Goal: Entertainment & Leisure: Consume media (video, audio)

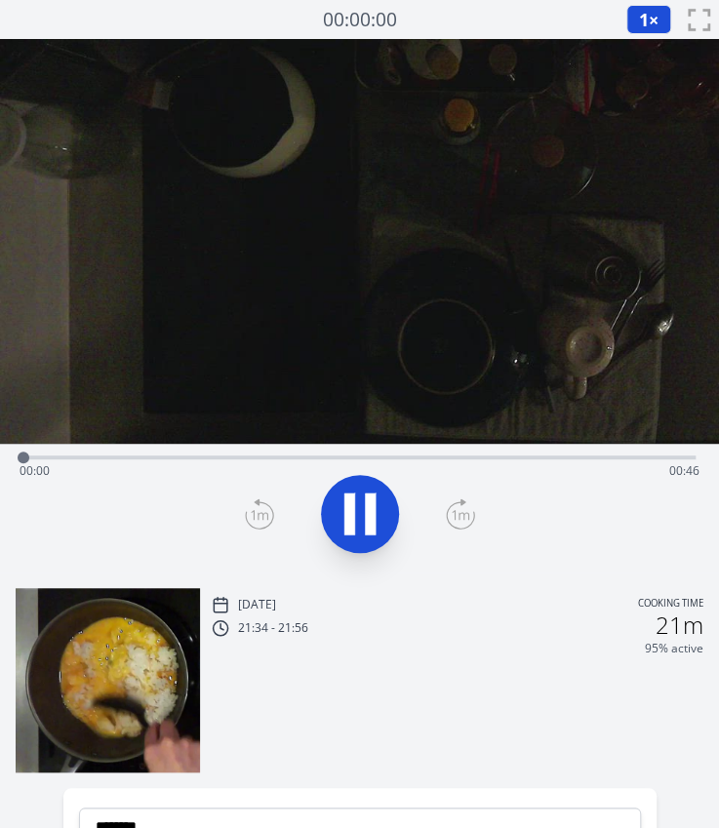
click at [218, 459] on div "Time elapsed: 00:00 Time remaining: 00:46" at bounding box center [360, 471] width 680 height 31
click at [349, 509] on icon at bounding box center [349, 514] width 11 height 42
click at [332, 456] on div "Time elapsed: 00:15 Time remaining: 00:31" at bounding box center [360, 471] width 680 height 31
click at [363, 456] on div "Time elapsed: 00:21 Time remaining: 00:25" at bounding box center [360, 471] width 680 height 31
click at [377, 456] on div at bounding box center [362, 457] width 29 height 29
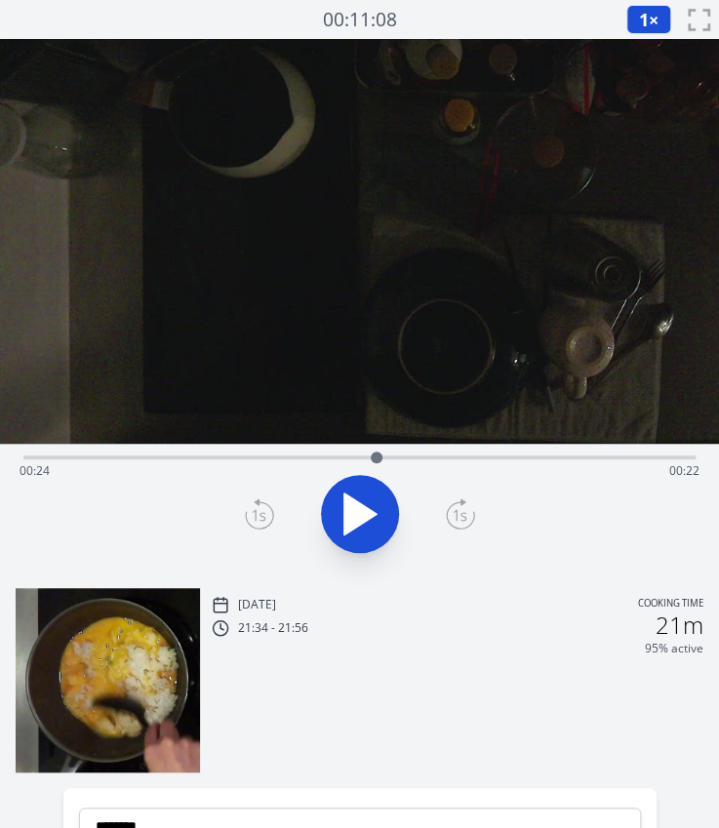
click at [390, 456] on div at bounding box center [376, 457] width 29 height 29
click at [381, 458] on div at bounding box center [390, 457] width 29 height 29
click at [460, 456] on div "Time elapsed: 00:28 Time remaining: 00:17" at bounding box center [359, 458] width 672 height 4
click at [370, 517] on icon at bounding box center [370, 514] width 11 height 42
click at [540, 456] on div at bounding box center [526, 457] width 29 height 29
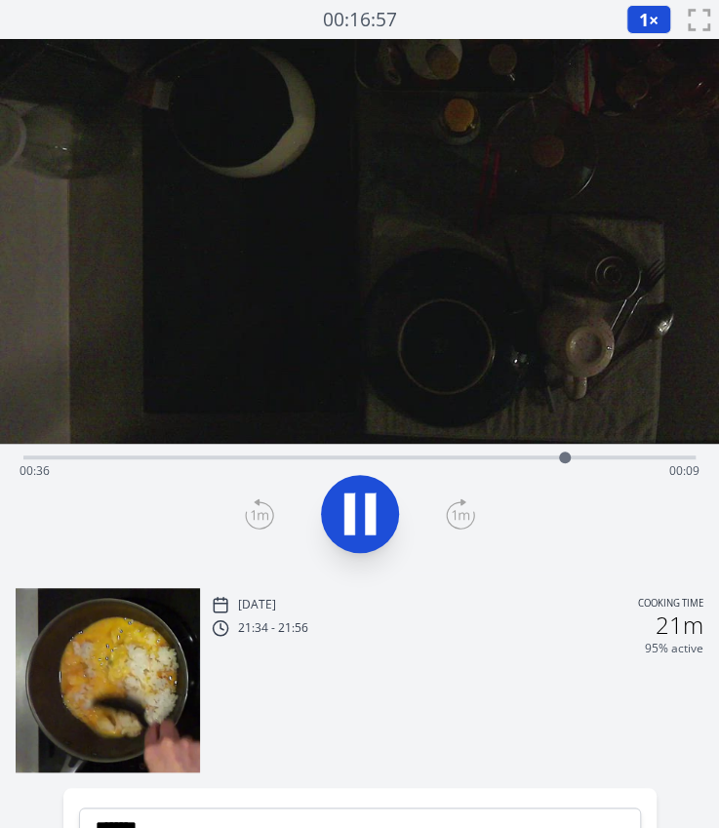
click at [308, 449] on div "Time elapsed: 00:36 Time remaining: 00:09" at bounding box center [359, 455] width 672 height 23
click at [270, 452] on div "Time elapsed: 00:21 Time remaining: 00:25" at bounding box center [359, 455] width 672 height 23
click at [334, 503] on icon at bounding box center [360, 514] width 55 height 55
click at [318, 454] on div "Time elapsed: 00:17 Time remaining: 00:29" at bounding box center [359, 455] width 672 height 23
click at [338, 454] on div "Time elapsed: 00:20 Time remaining: 00:26" at bounding box center [359, 455] width 672 height 23
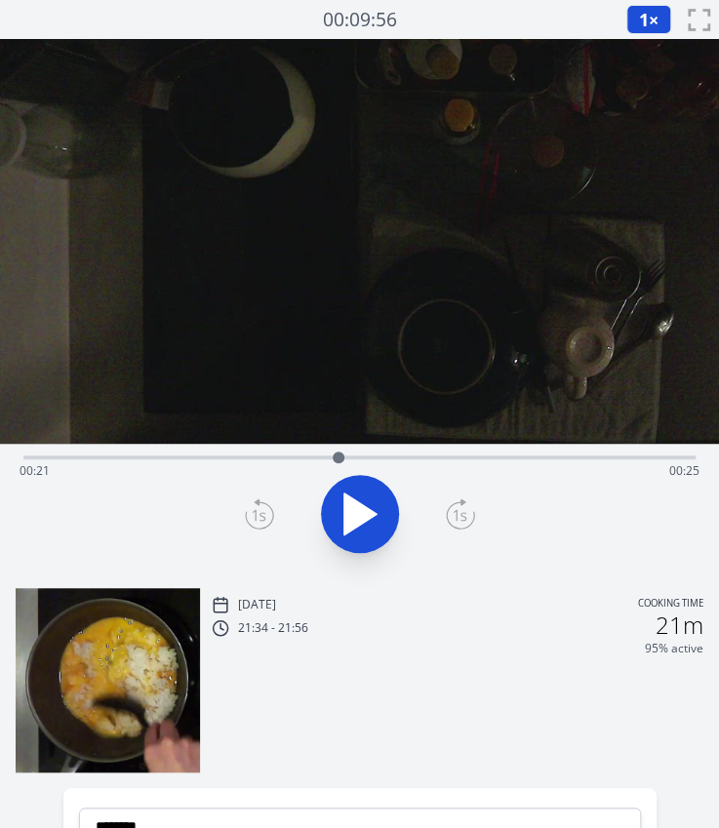
click at [377, 456] on div "Time elapsed: 00:21 Time remaining: 00:25" at bounding box center [360, 471] width 680 height 31
click at [394, 454] on div "Time elapsed: 00:24 Time remaining: 00:22" at bounding box center [359, 455] width 672 height 23
click at [415, 454] on div "Time elapsed: 00:25 Time remaining: 00:21" at bounding box center [359, 455] width 672 height 23
click at [443, 448] on div "Time elapsed: 00:26 Time remaining: 00:20" at bounding box center [359, 455] width 672 height 23
click at [459, 452] on div "Time elapsed: 00:28 Time remaining: 00:18" at bounding box center [359, 455] width 672 height 23
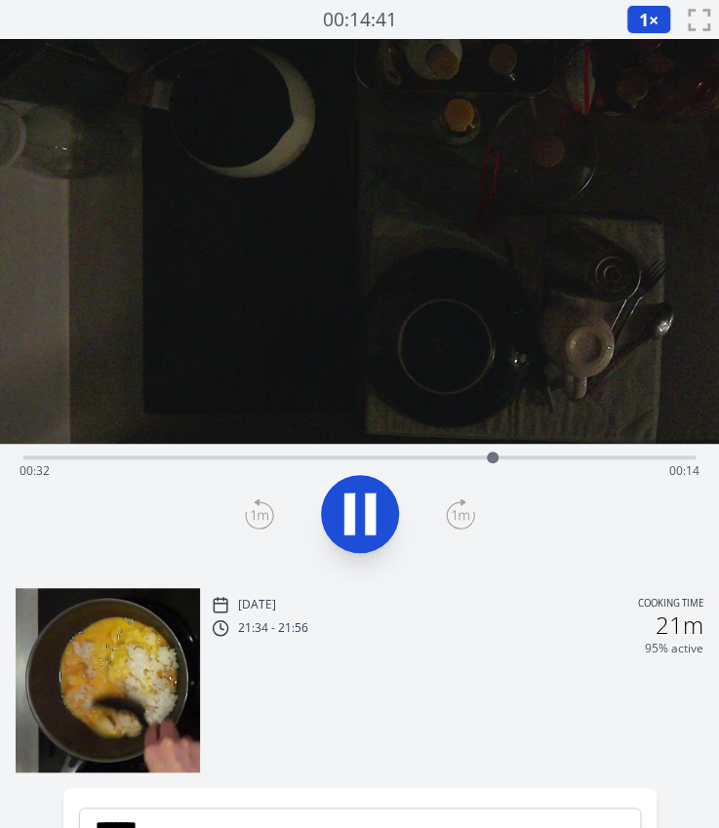
click at [250, 454] on div "Time elapsed: 00:32 Time remaining: 00:14" at bounding box center [359, 455] width 672 height 23
click at [381, 512] on icon at bounding box center [360, 514] width 55 height 55
click at [285, 456] on div "Time elapsed: 00:16 Time remaining: 00:30" at bounding box center [360, 471] width 680 height 31
click at [316, 456] on div "Time elapsed: 00:17 Time remaining: 00:29" at bounding box center [360, 471] width 680 height 31
click at [343, 456] on div "Time elapsed: 00:19 Time remaining: 00:26" at bounding box center [360, 471] width 680 height 31
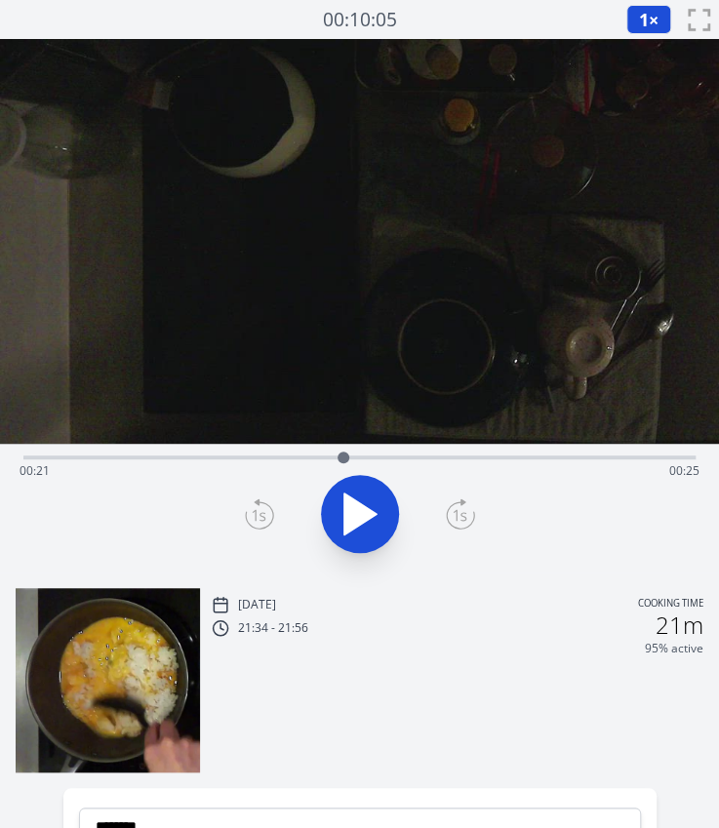
click at [367, 456] on div "Time elapsed: 00:21 Time remaining: 00:25" at bounding box center [360, 471] width 680 height 31
click at [409, 456] on div "Time elapsed: 00:23 Time remaining: 00:23" at bounding box center [360, 471] width 680 height 31
click at [452, 456] on div "Time elapsed: 00:26 Time remaining: 00:20" at bounding box center [360, 471] width 680 height 31
click at [471, 457] on div "Time elapsed: 00:29 Time remaining: 00:17" at bounding box center [360, 471] width 680 height 31
click at [483, 456] on div at bounding box center [470, 457] width 29 height 29
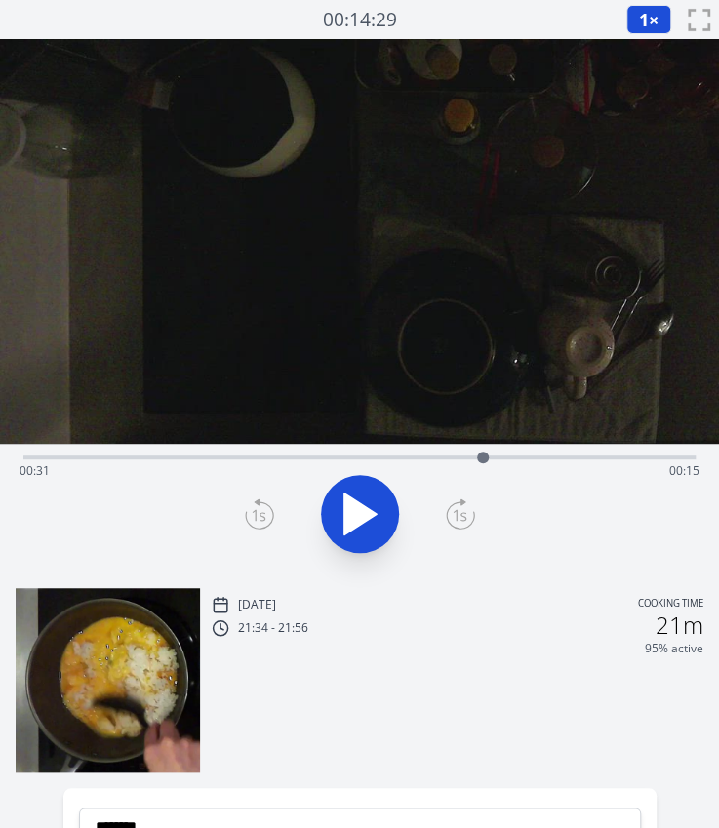
click at [495, 456] on div at bounding box center [482, 457] width 29 height 29
click at [488, 456] on div at bounding box center [494, 457] width 29 height 29
click at [502, 456] on div "Time elapsed: 00:31 Time remaining: 00:15" at bounding box center [360, 471] width 680 height 31
click at [509, 458] on div at bounding box center [509, 457] width 29 height 29
click at [525, 456] on div "Time elapsed: 00:33 Time remaining: 00:13" at bounding box center [360, 471] width 680 height 31
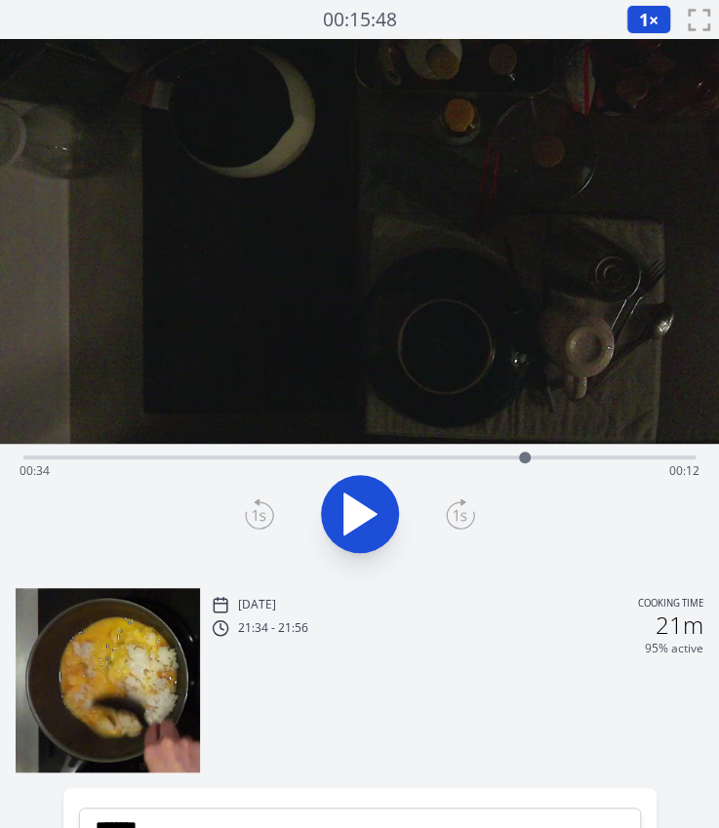
click at [489, 460] on div "Time elapsed: 00:34 Time remaining: 00:12" at bounding box center [360, 471] width 680 height 31
click at [523, 459] on div "Time elapsed: 00:31 Time remaining: 00:15" at bounding box center [360, 471] width 680 height 31
click at [541, 457] on div "Time elapsed: 00:34 Time remaining: 00:12" at bounding box center [360, 471] width 680 height 31
click at [378, 459] on div "Time elapsed: 00:35 Time remaining: 00:11" at bounding box center [360, 471] width 680 height 31
click at [405, 457] on div "Time elapsed: 00:24 Time remaining: 00:22" at bounding box center [360, 471] width 680 height 31
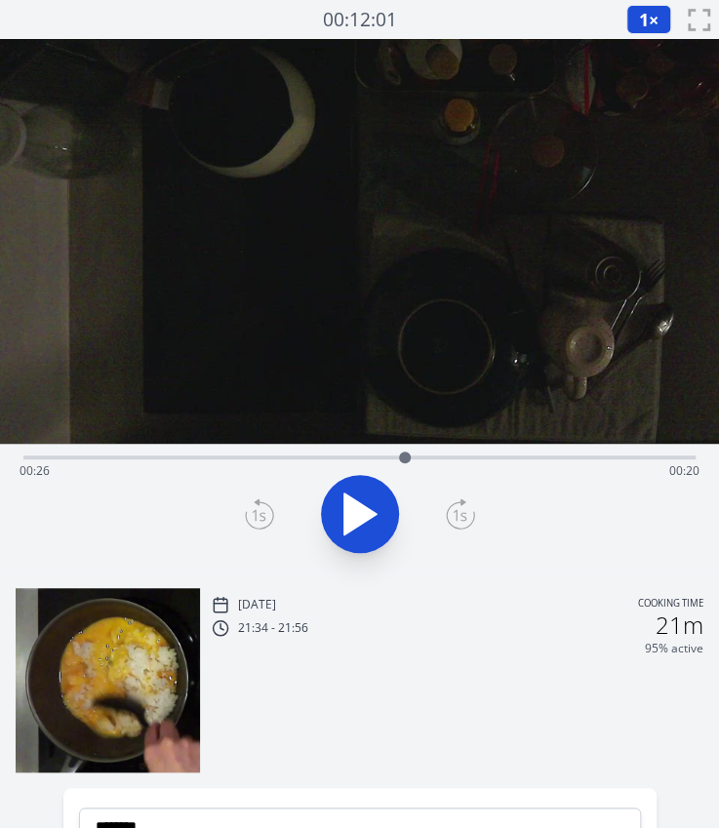
click at [414, 457] on div at bounding box center [404, 457] width 29 height 29
click at [429, 457] on div "Time elapsed: 00:26 Time remaining: 00:20" at bounding box center [360, 471] width 680 height 31
click at [418, 456] on div at bounding box center [429, 457] width 29 height 29
click at [423, 456] on div at bounding box center [419, 458] width 12 height 12
click at [449, 456] on div "Time elapsed: 00:27 Time remaining: 00:19" at bounding box center [360, 471] width 680 height 31
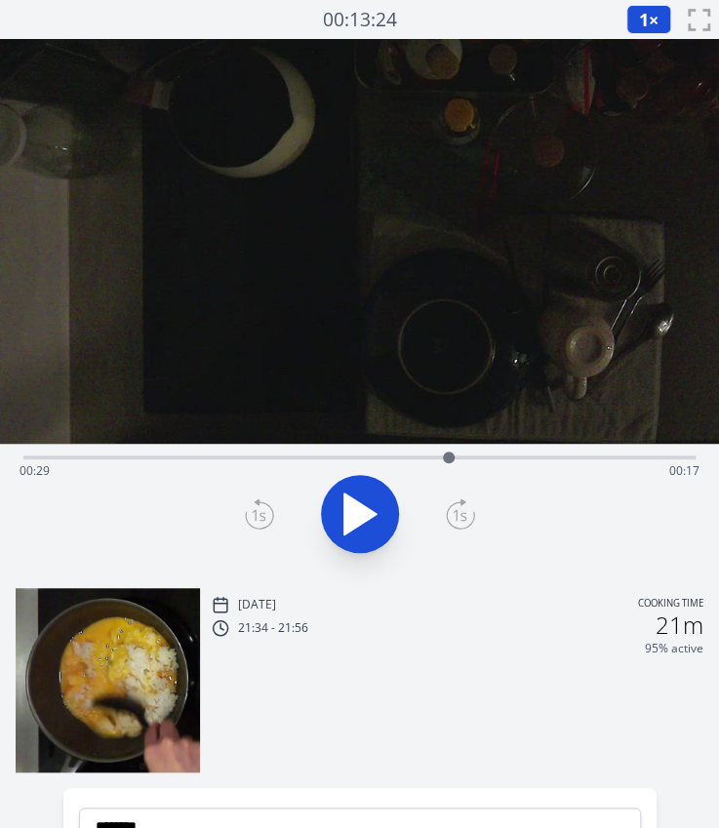
click at [451, 456] on div at bounding box center [449, 458] width 12 height 12
click at [460, 456] on div at bounding box center [450, 457] width 29 height 29
click at [228, 454] on div "Time elapsed: 00:35 Time remaining: 00:11" at bounding box center [359, 455] width 672 height 23
click at [349, 523] on icon at bounding box center [349, 514] width 11 height 42
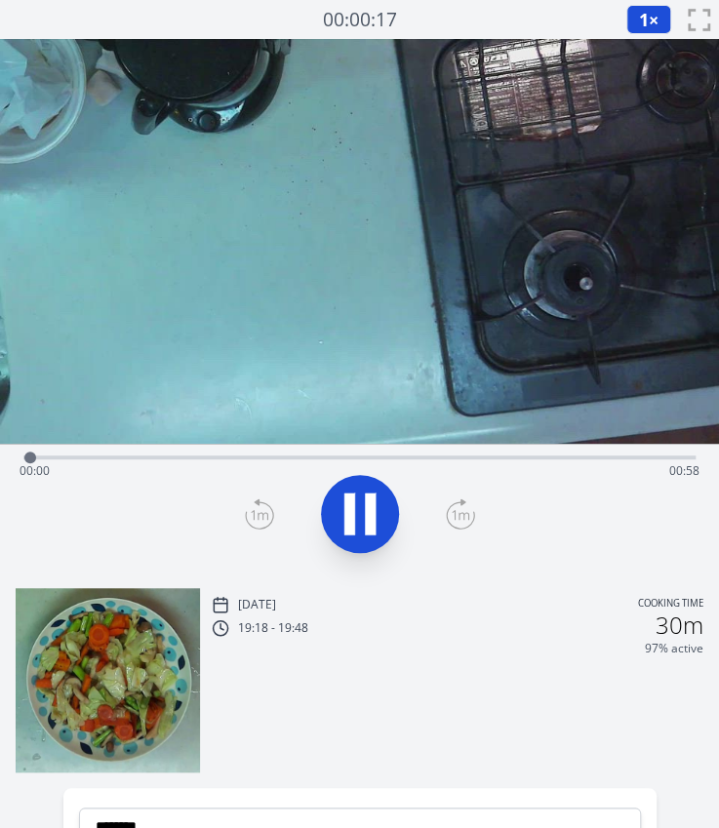
click at [596, 482] on div "Time elapsed: 00:00 Time remaining: 00:58" at bounding box center [360, 471] width 680 height 31
click at [107, 453] on div "Time elapsed: 00:51 Time remaining: 00:06" at bounding box center [359, 455] width 672 height 23
click at [355, 515] on icon at bounding box center [360, 514] width 55 height 55
click at [141, 450] on div "Time elapsed: 00:08 Time remaining: 00:49" at bounding box center [359, 455] width 672 height 23
click at [162, 451] on div "Time elapsed: 00:10 Time remaining: 00:48" at bounding box center [359, 455] width 672 height 23
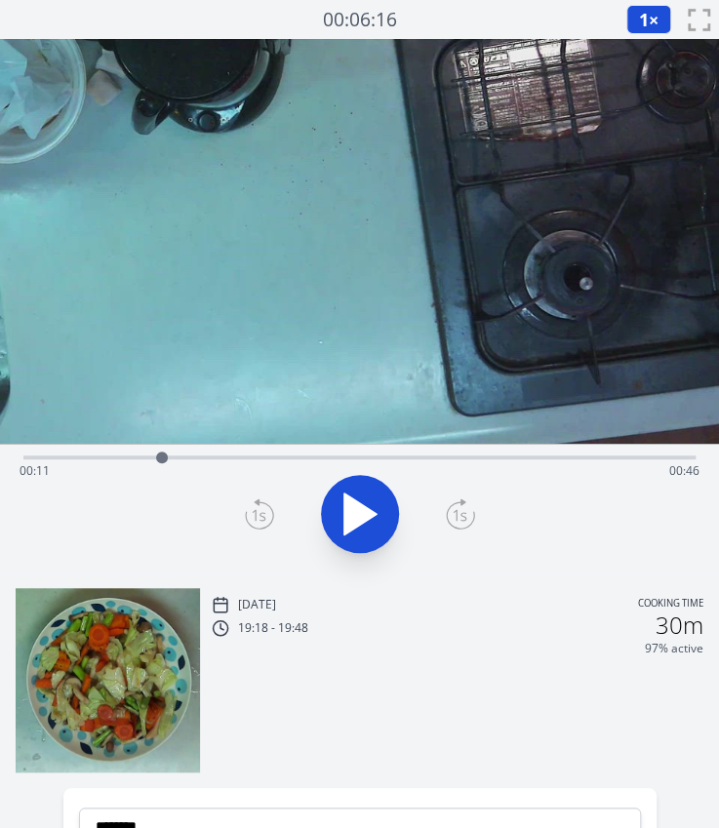
click at [201, 459] on div "Time elapsed: 00:11 Time remaining: 00:46" at bounding box center [360, 471] width 680 height 31
click at [236, 456] on div "Time elapsed: 00:15 Time remaining: 00:43" at bounding box center [360, 471] width 680 height 31
click at [275, 448] on div "Time elapsed: 00:18 Time remaining: 00:40" at bounding box center [359, 455] width 672 height 23
click at [308, 456] on div "Time elapsed: 00:21 Time remaining: 00:37" at bounding box center [360, 471] width 680 height 31
click at [353, 450] on div "Time elapsed: 00:24 Time remaining: 00:34" at bounding box center [359, 455] width 672 height 23
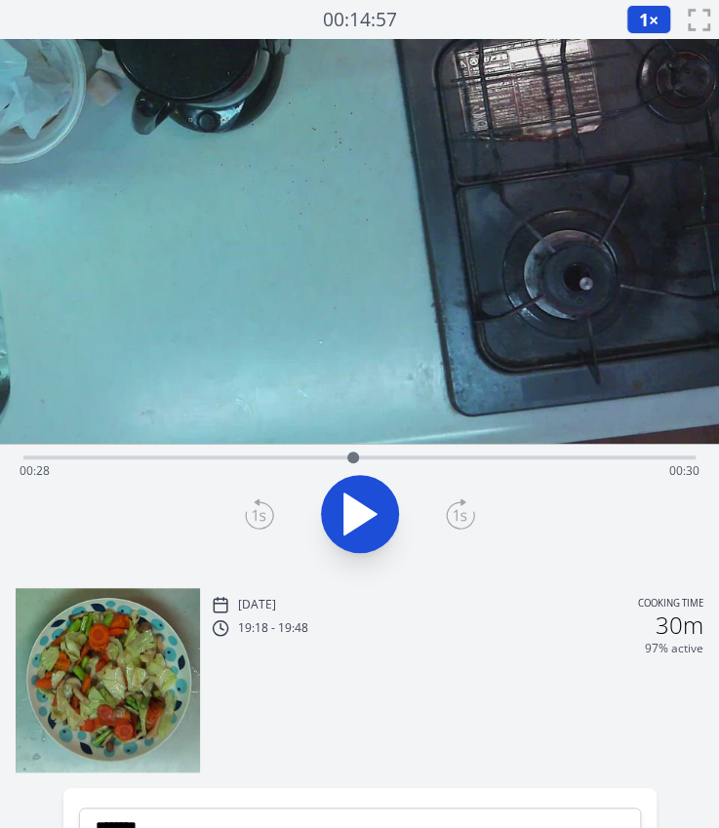
click at [74, 458] on div "Time elapsed: 00:28 Time remaining: 00:30" at bounding box center [360, 471] width 680 height 31
